Goal: Task Accomplishment & Management: Complete application form

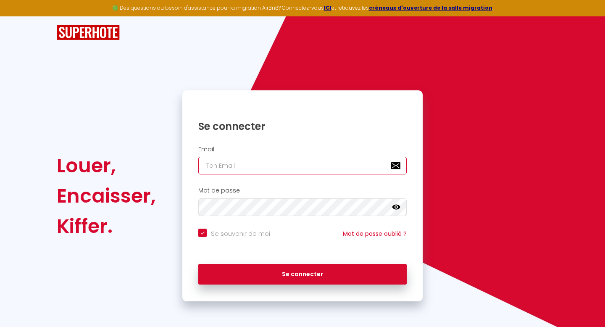
type input "[PERSON_NAME][EMAIL_ADDRESS][DOMAIN_NAME]"
click at [397, 184] on icon at bounding box center [396, 207] width 8 height 5
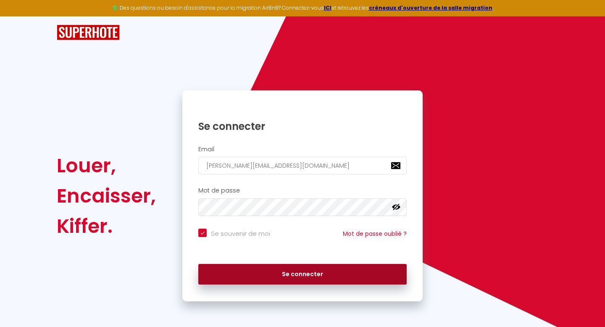
click at [281, 184] on button "Se connecter" at bounding box center [302, 274] width 208 height 21
checkbox input "true"
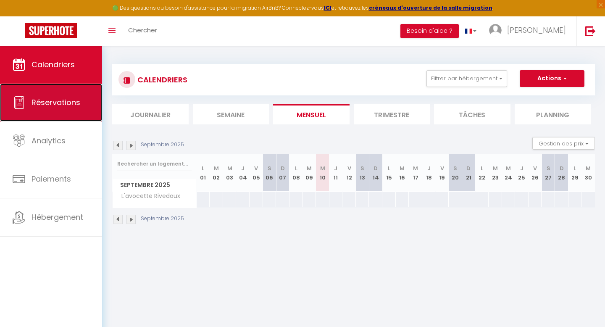
click at [68, 107] on span "Réservations" at bounding box center [56, 102] width 49 height 11
select select "not_cancelled"
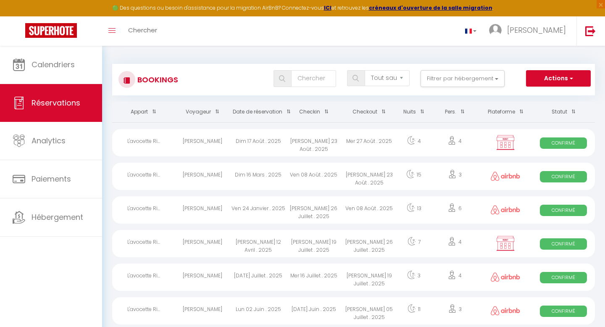
click at [514, 145] on span "Confirmé" at bounding box center [563, 142] width 47 height 11
select select "OK"
select select "KO"
select select "0"
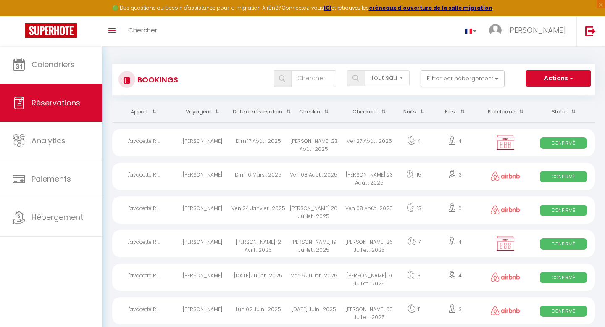
select select "1"
select select
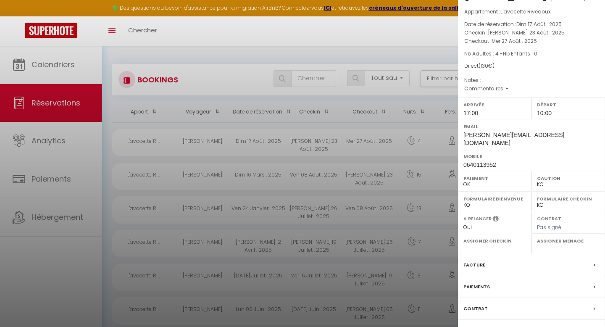
scroll to position [65, 0]
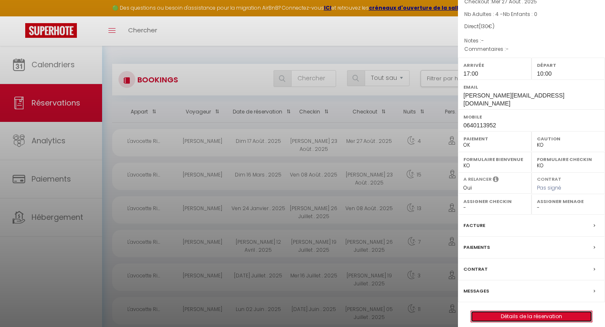
click at [514, 184] on link "Détails de la réservation" at bounding box center [531, 316] width 121 height 11
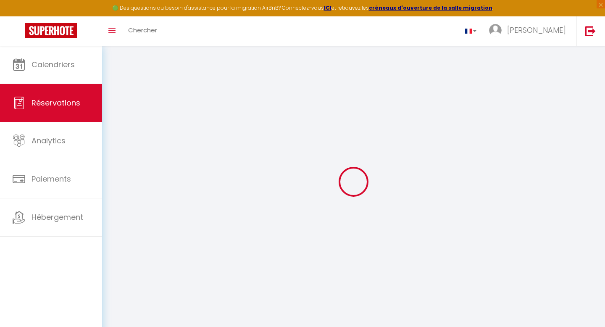
type input "[PERSON_NAME]"
type input "ALAUZEN"
type input "[PERSON_NAME][EMAIL_ADDRESS][DOMAIN_NAME]"
type input "0640113952"
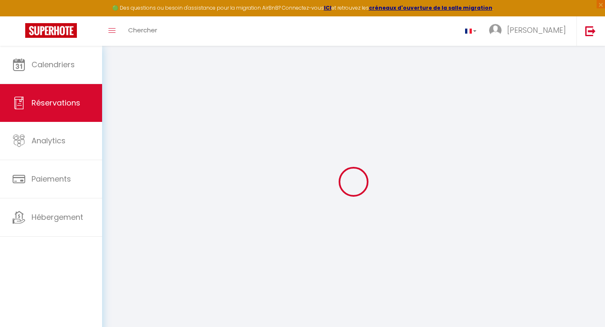
type input "06060606"
type input "93260"
type input "[STREET_ADDRESS]"
type input "LES LILAS"
select select "FR"
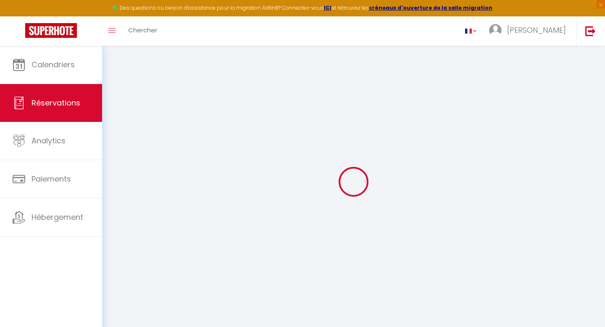
select select "36845"
select select "1"
type input "[PERSON_NAME] 23 Août 2025"
select select
type input "Mer 27 Août 2025"
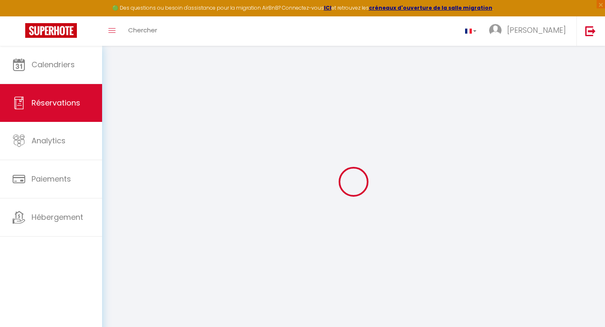
select select
type input "4"
select select "12"
select select
checkbox input "false"
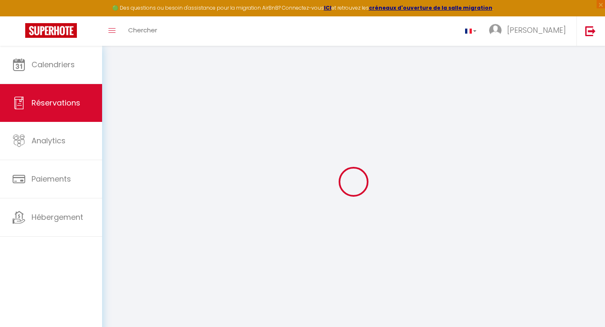
type input "0"
select select
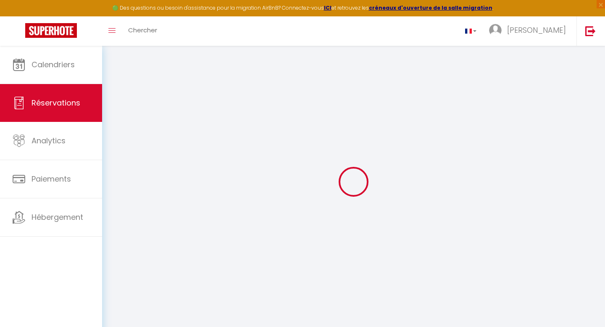
select select "14"
checkbox input "false"
select select
checkbox input "false"
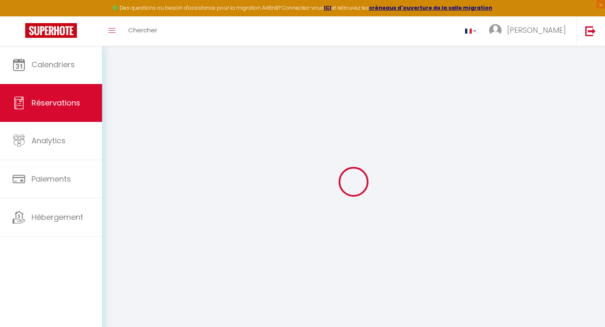
select select
checkbox input "false"
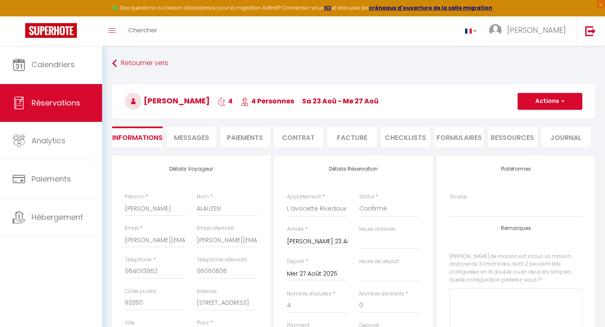
select select
checkbox input "false"
type input "130"
select select
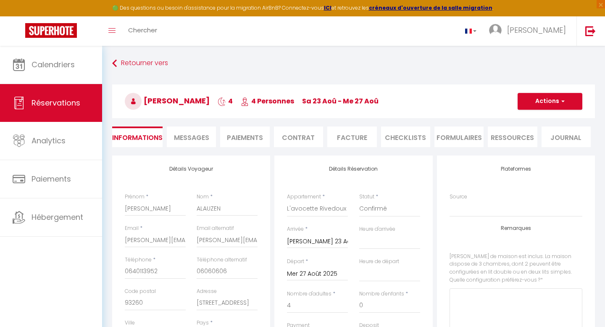
select select
checkbox input "false"
select select "17:00"
select select "10:00"
click at [514, 101] on span "button" at bounding box center [561, 101] width 5 height 8
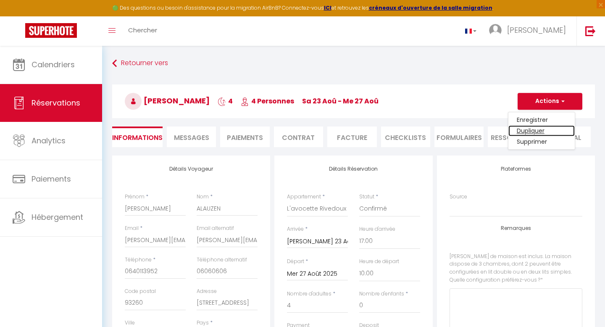
click at [514, 130] on link "Dupliquer" at bounding box center [541, 130] width 66 height 11
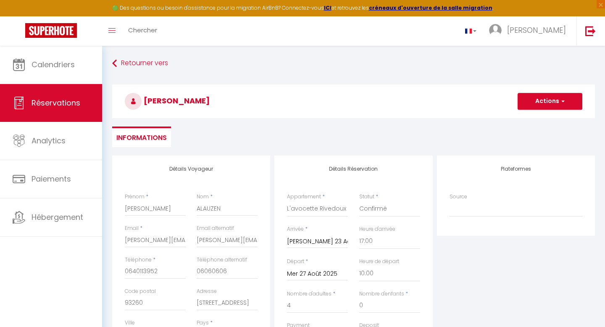
select select
checkbox input "false"
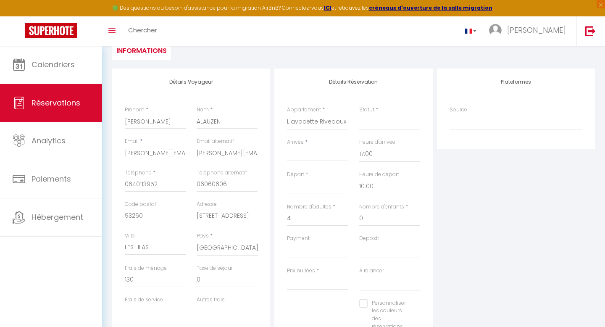
scroll to position [91, 0]
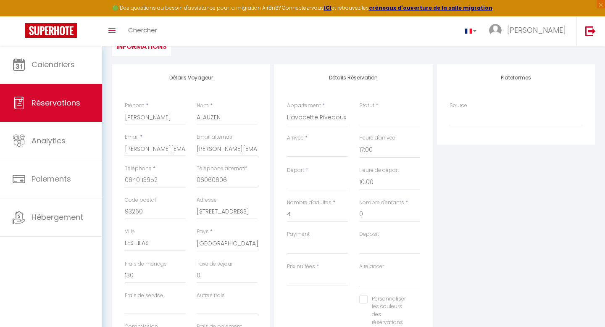
click at [302, 146] on input "Arrivée" at bounding box center [317, 150] width 61 height 11
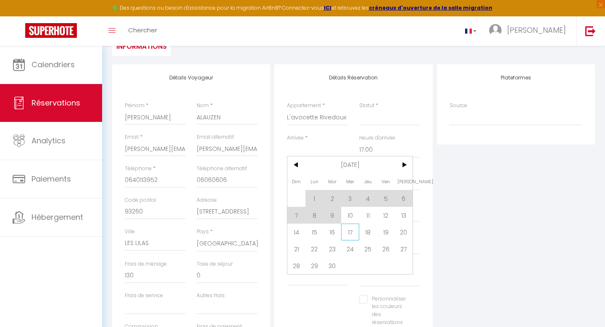
click at [349, 184] on span "17" at bounding box center [350, 231] width 18 height 17
select select
type input "Mer 17 Septembre 2025"
type input "Jeu 18 Septembre 2025"
select select
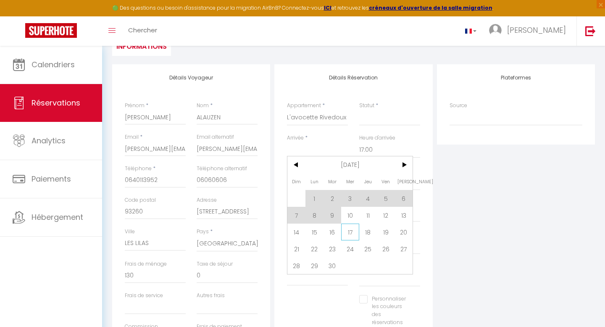
select select
checkbox input "false"
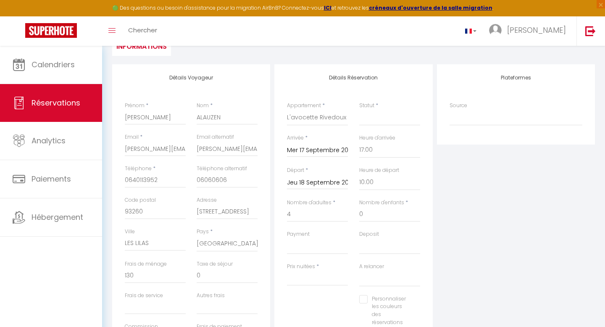
type input "0"
select select
type input "0"
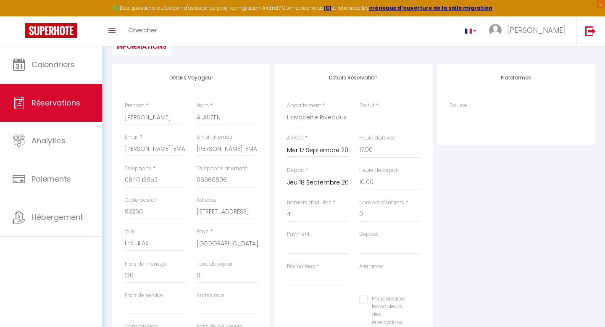
select select
checkbox input "false"
click at [322, 184] on input "Jeu 18 Septembre 2025" at bounding box center [317, 182] width 61 height 11
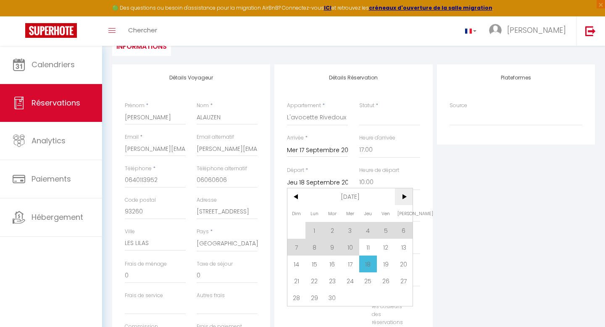
click at [404, 184] on span ">" at bounding box center [404, 196] width 18 height 17
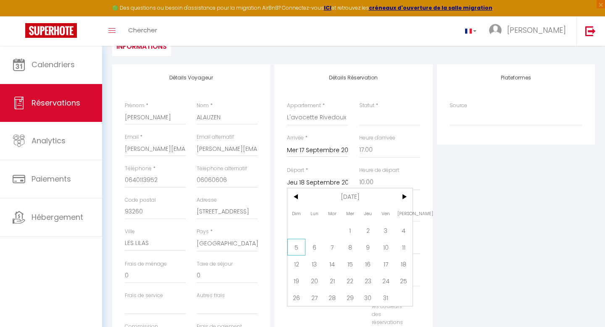
click at [295, 184] on span "5" at bounding box center [296, 247] width 18 height 17
select select
type input "Dim 05 Octobre 2025"
select select
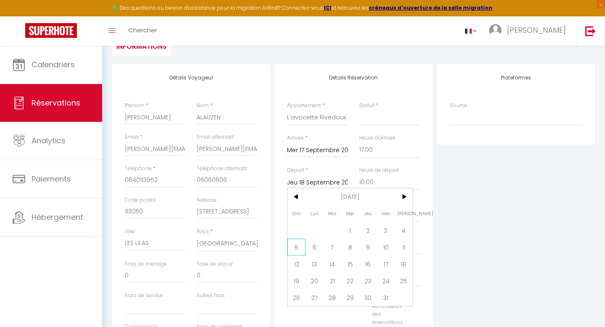
select select
checkbox input "false"
select select
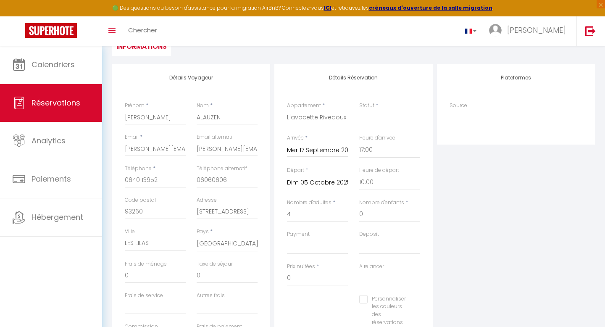
select select
checkbox input "false"
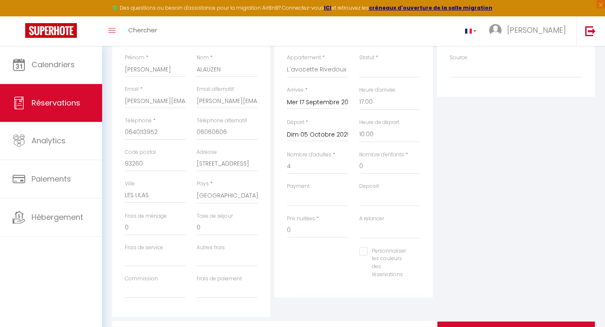
scroll to position [128, 0]
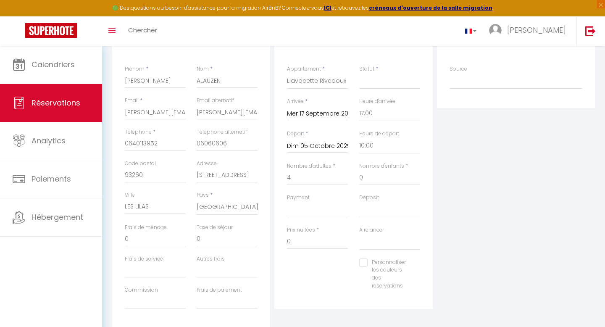
click at [372, 70] on label "Statut" at bounding box center [366, 69] width 15 height 8
click at [372, 73] on select "Confirmé Non Confirmé [PERSON_NAME] par le voyageur No Show Request" at bounding box center [389, 81] width 61 height 16
click at [384, 79] on select "Confirmé Non Confirmé [PERSON_NAME] par le voyageur No Show Request" at bounding box center [389, 81] width 61 height 16
select select "1"
select select
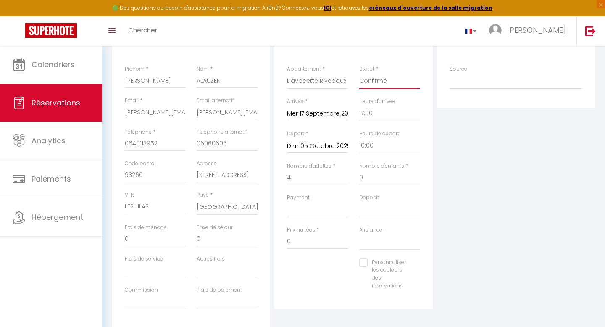
select select
checkbox input "false"
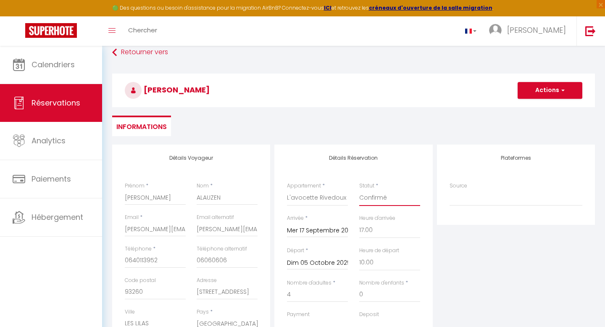
scroll to position [0, 0]
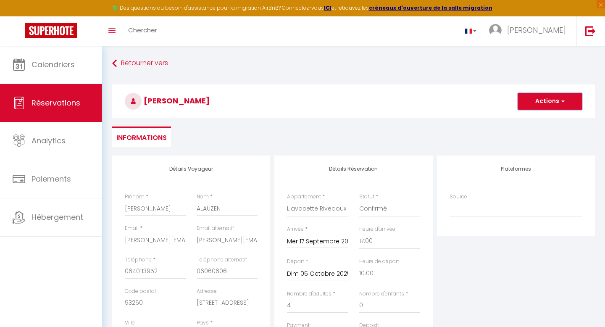
click at [514, 102] on span "button" at bounding box center [561, 101] width 5 height 8
click at [514, 120] on link "Enregistrer" at bounding box center [541, 119] width 66 height 11
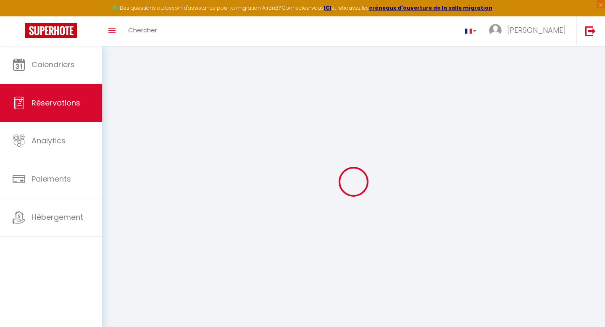
select select "not_cancelled"
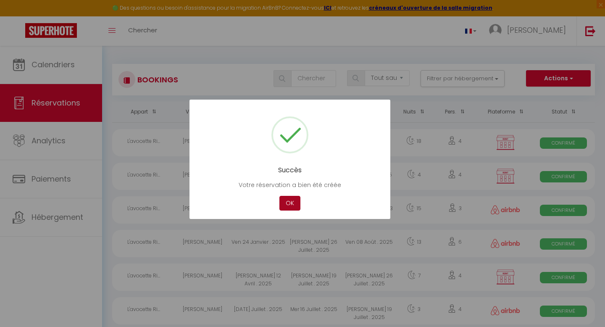
click at [286, 184] on button "OK" at bounding box center [289, 203] width 21 height 15
